Goal: Task Accomplishment & Management: Complete application form

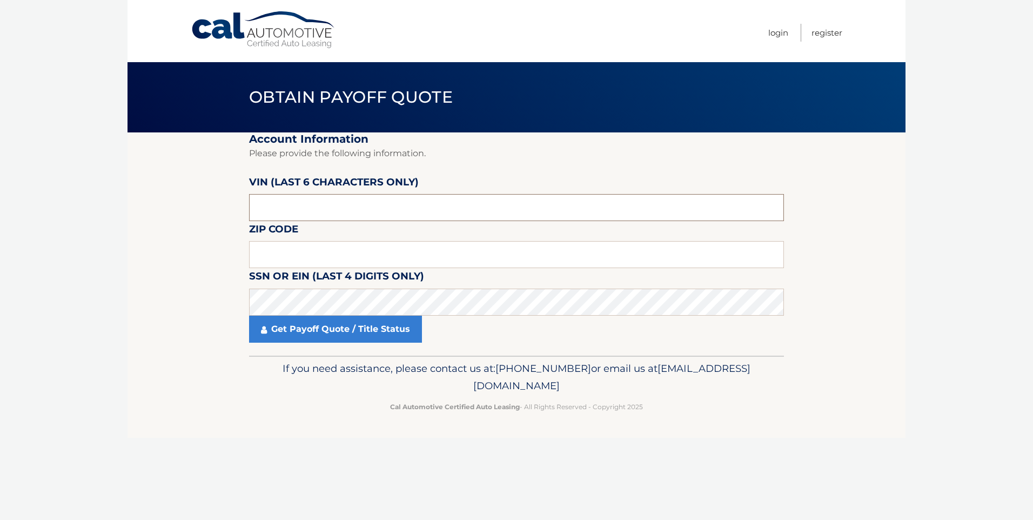
click at [294, 212] on input "text" at bounding box center [516, 207] width 535 height 27
drag, startPoint x: 304, startPoint y: 206, endPoint x: -13, endPoint y: 199, distance: 316.8
click at [0, 199] on html "Cal Automotive Menu Login Register Obtain Payoff Quote" at bounding box center [516, 260] width 1033 height 520
type input "029751"
type input "07726"
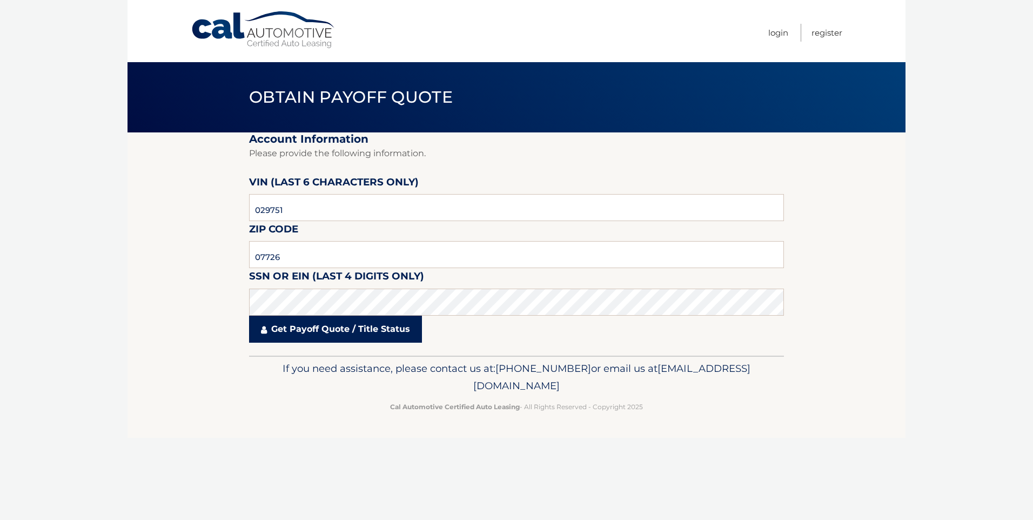
click at [318, 333] on link "Get Payoff Quote / Title Status" at bounding box center [335, 329] width 173 height 27
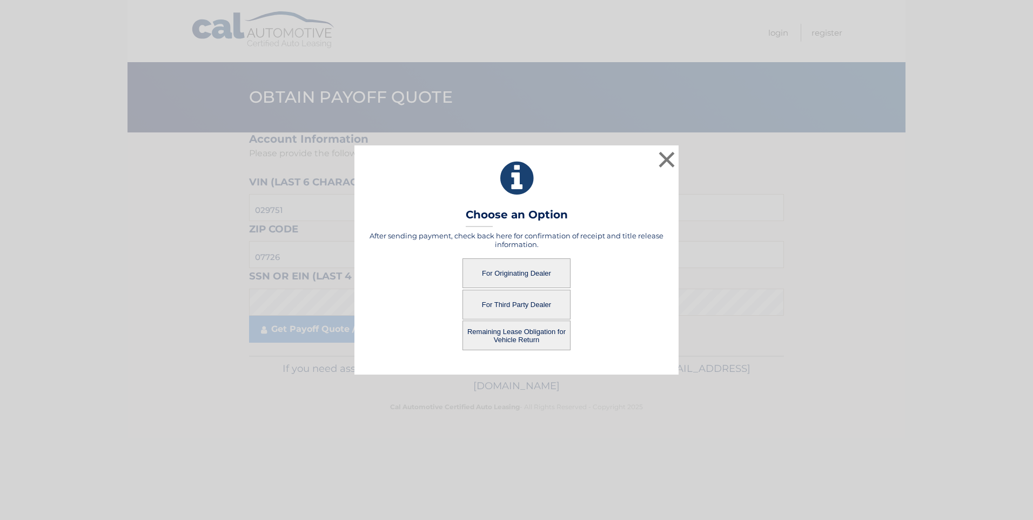
click at [524, 271] on button "For Originating Dealer" at bounding box center [517, 273] width 108 height 30
click at [509, 271] on button "For Originating Dealer" at bounding box center [517, 273] width 108 height 30
